Goal: Transaction & Acquisition: Obtain resource

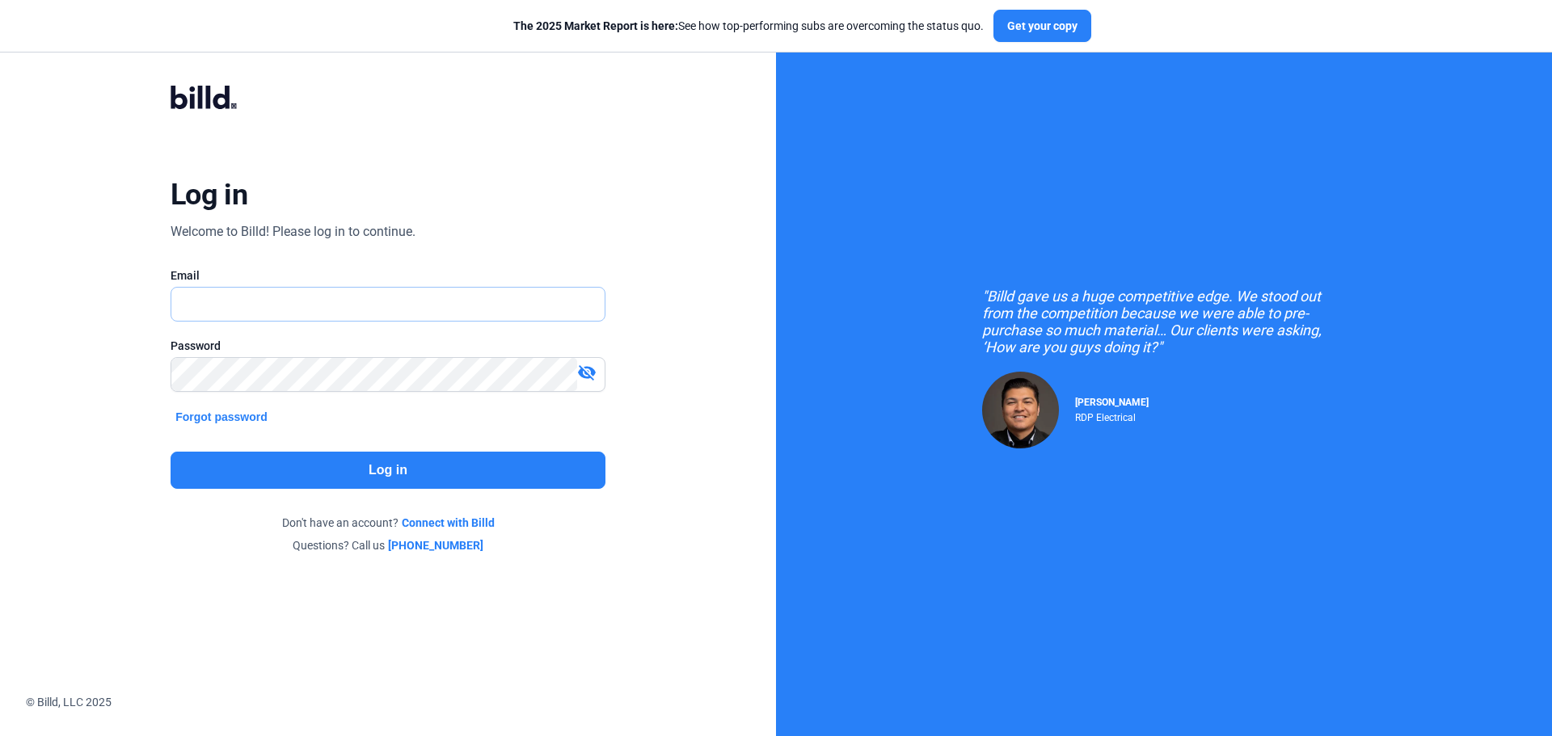
type input "[EMAIL_ADDRESS][DOMAIN_NAME]"
drag, startPoint x: 350, startPoint y: 447, endPoint x: 348, endPoint y: 469, distance: 21.9
click at [350, 449] on div "Log in Welcome to Billd! Please log in to continue. Email [EMAIL_ADDRESS][DOMAI…" at bounding box center [387, 319] width 559 height 530
click at [349, 471] on button "Log in" at bounding box center [388, 470] width 435 height 37
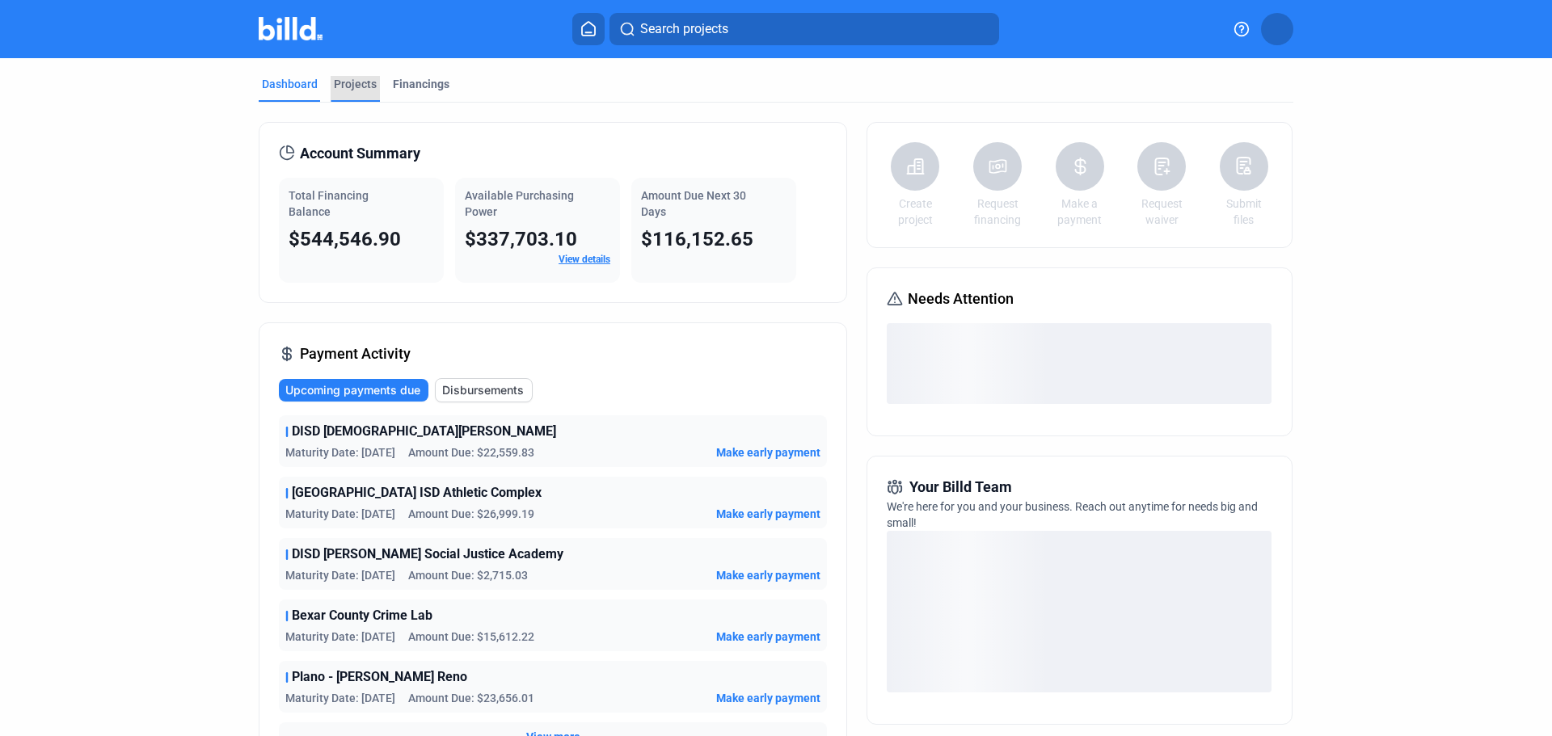
click at [346, 82] on div "Projects" at bounding box center [355, 84] width 43 height 16
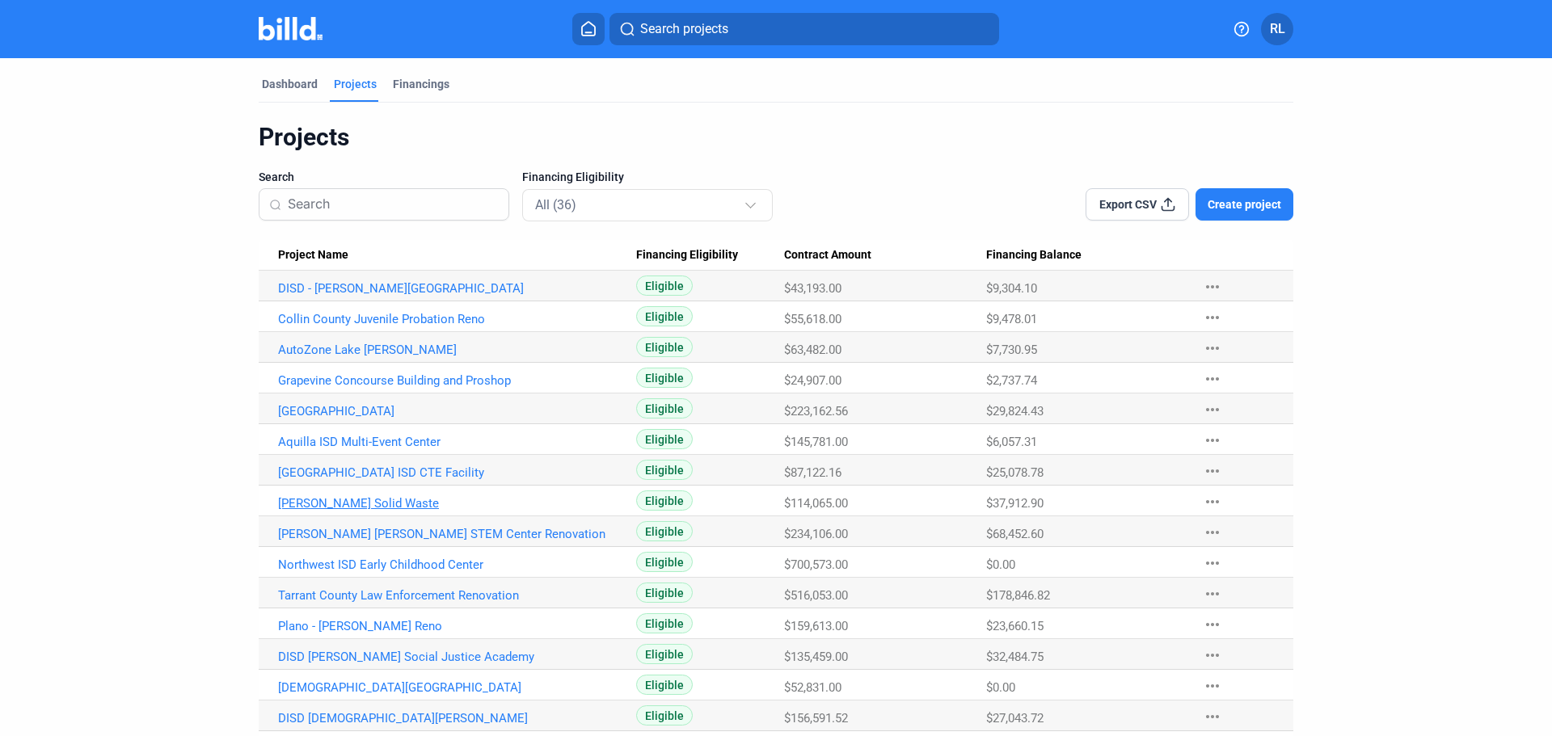
drag, startPoint x: 322, startPoint y: 495, endPoint x: 324, endPoint y: 503, distance: 8.4
click at [323, 502] on Name "[PERSON_NAME] Solid Waste" at bounding box center [448, 501] width 378 height 31
click at [324, 505] on link "[PERSON_NAME] Solid Waste" at bounding box center [457, 503] width 358 height 15
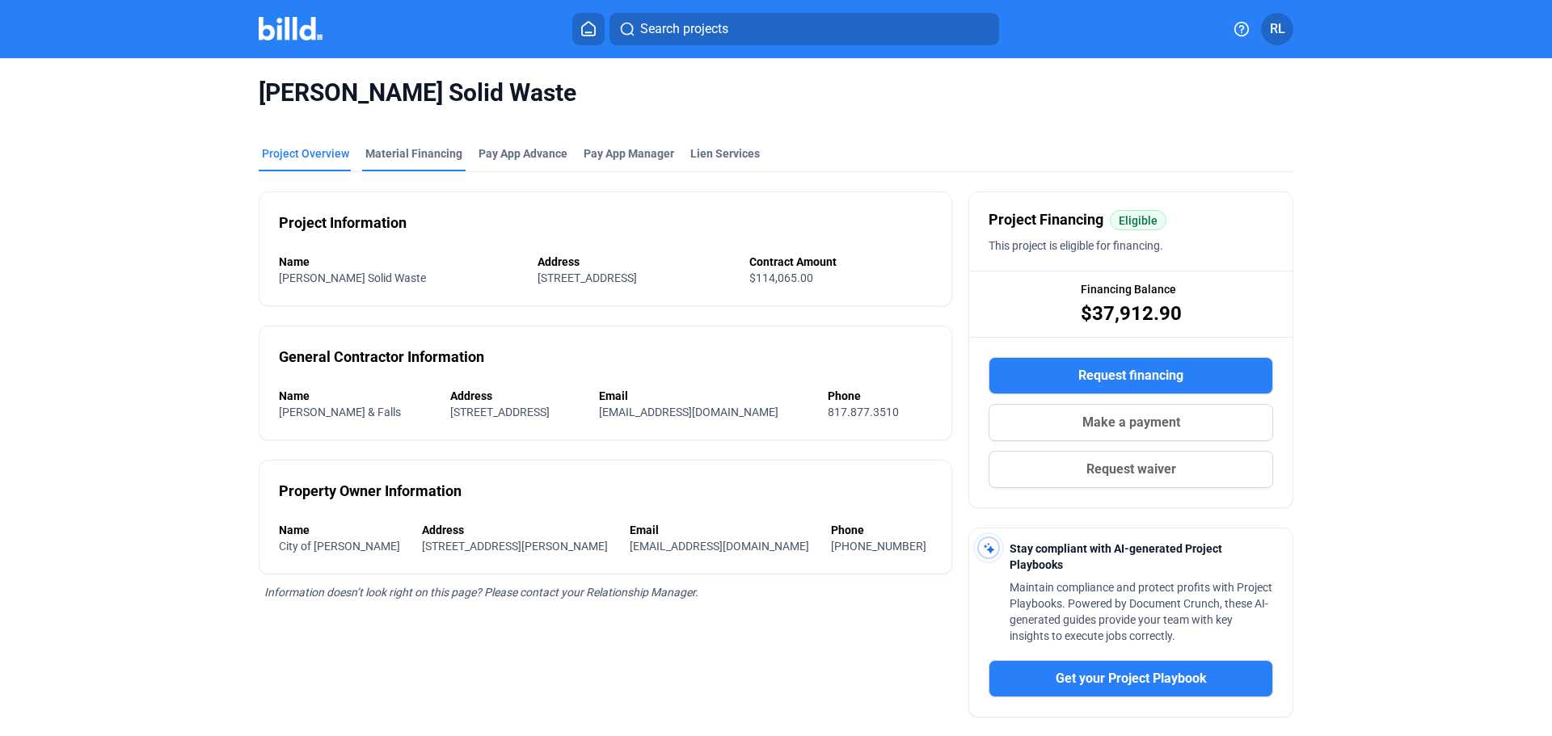
click at [410, 154] on div "Material Financing" at bounding box center [413, 154] width 97 height 16
